Goal: Task Accomplishment & Management: Manage account settings

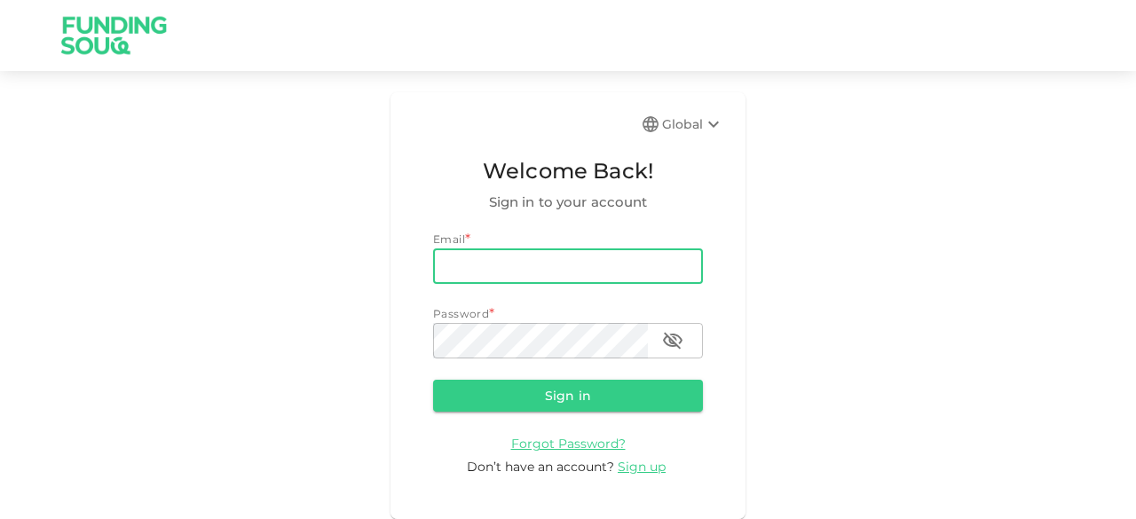
click at [449, 263] on input "email" at bounding box center [568, 267] width 270 height 36
type input "[EMAIL_ADDRESS][DOMAIN_NAME]"
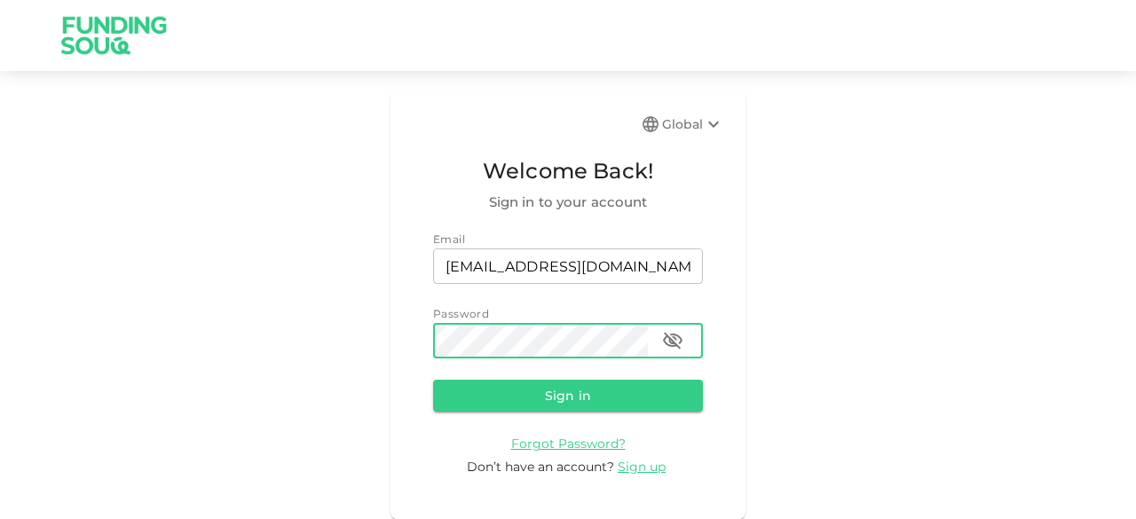
click at [433, 380] on button "Sign in" at bounding box center [568, 396] width 270 height 32
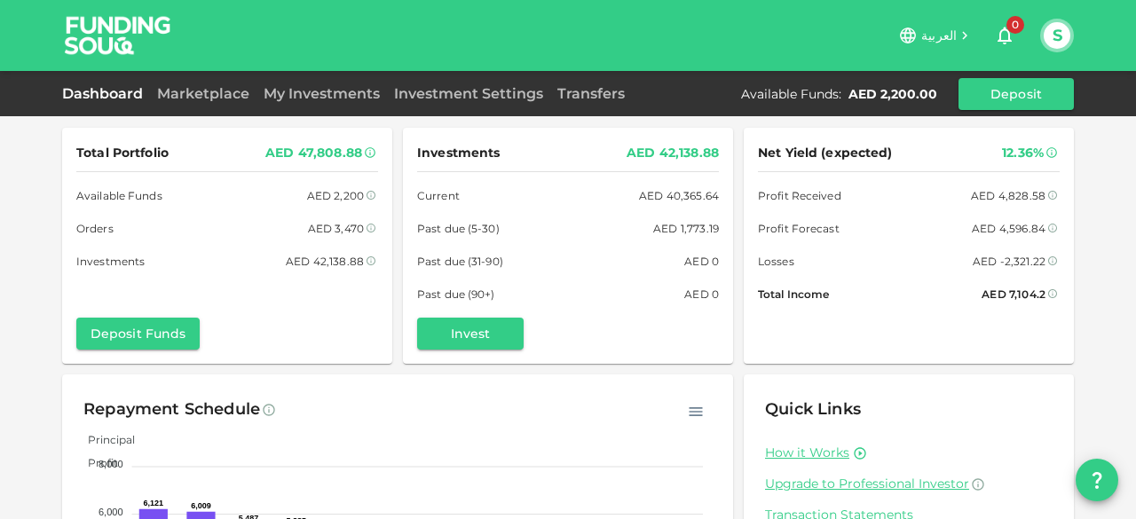
click at [943, 33] on span "العربية" at bounding box center [940, 36] width 36 height 16
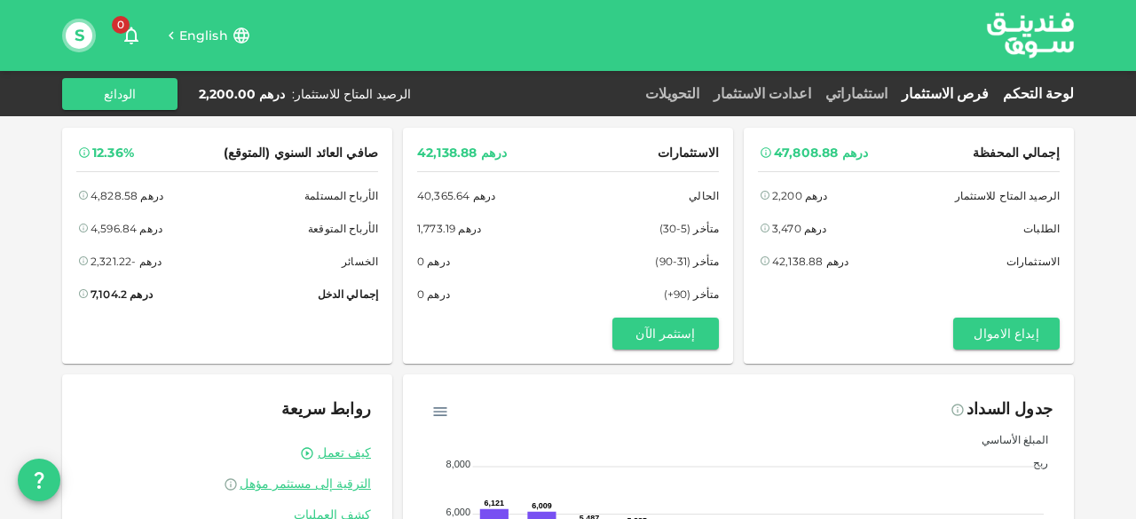
click at [975, 93] on link "فرص الاستثمار" at bounding box center [945, 93] width 101 height 17
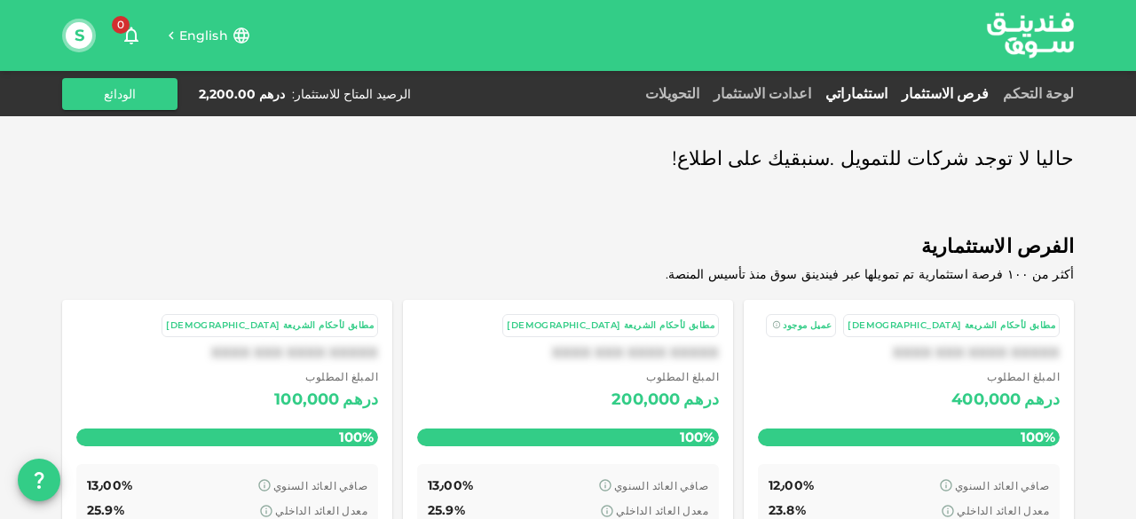
click at [895, 90] on link "استثماراتي" at bounding box center [857, 93] width 76 height 17
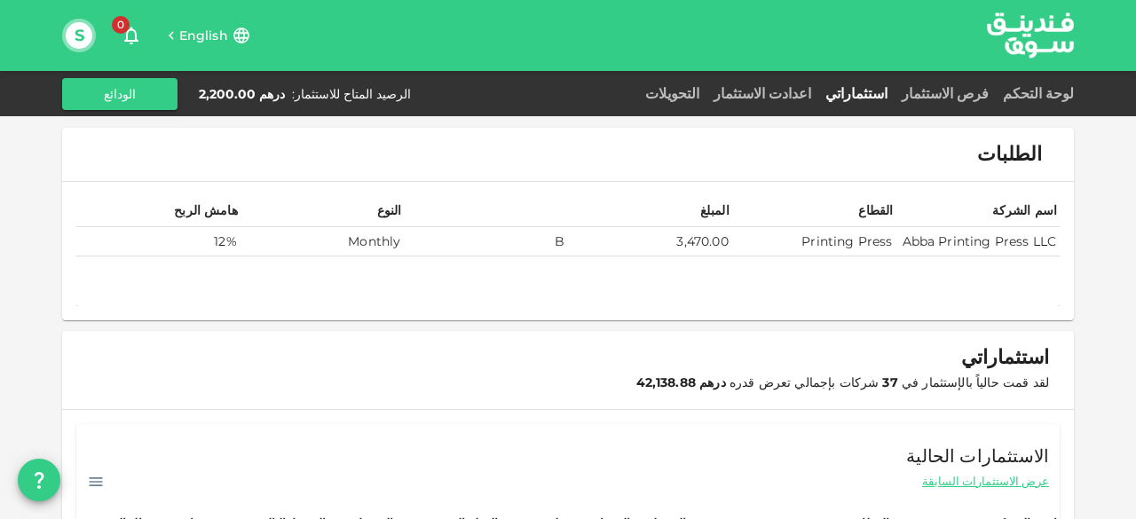
scroll to position [89, 0]
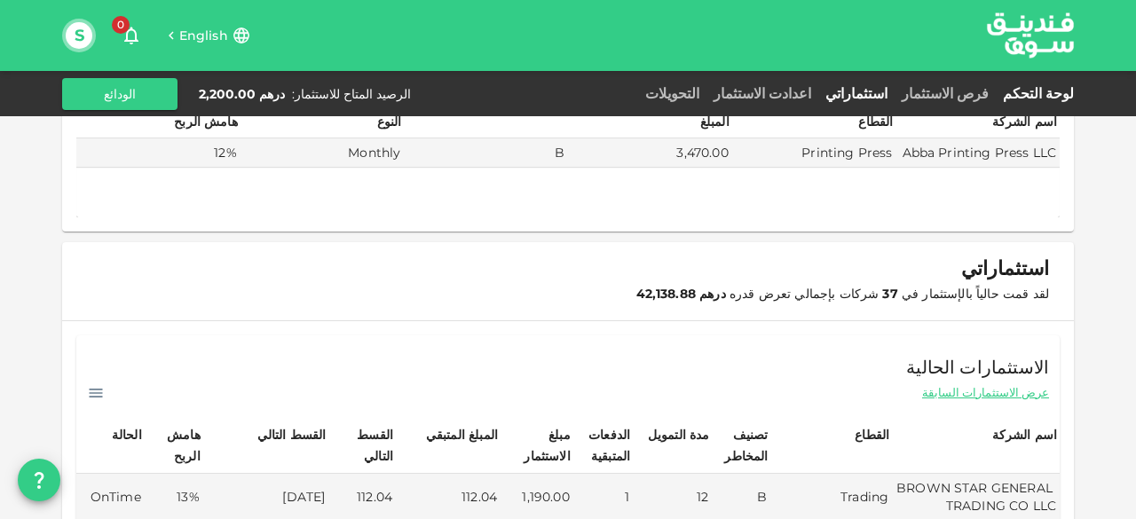
click at [1049, 93] on link "لوحة التحكم" at bounding box center [1035, 93] width 78 height 17
